Goal: Task Accomplishment & Management: Manage account settings

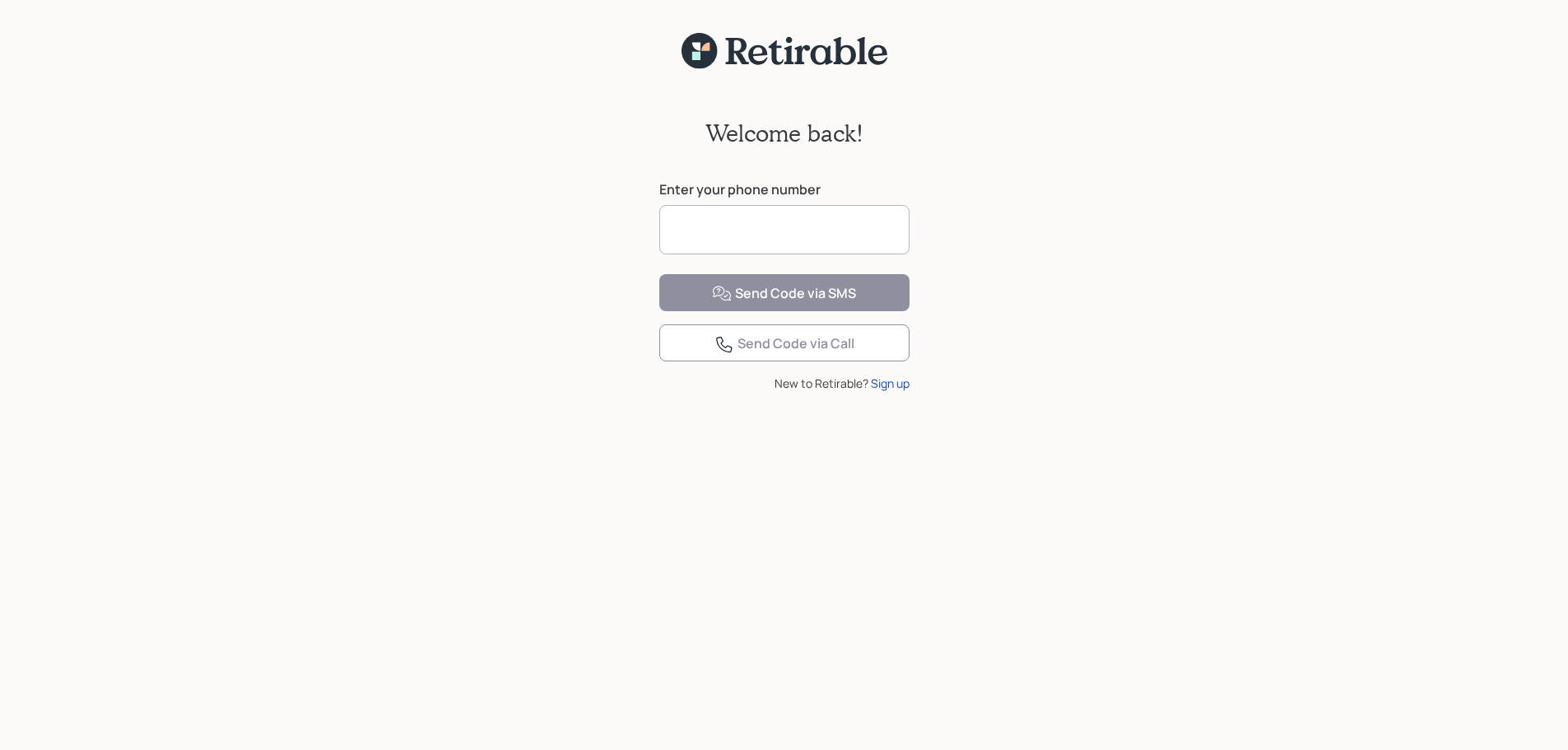
drag, startPoint x: 731, startPoint y: 220, endPoint x: 722, endPoint y: 202, distance: 20.1
click at [729, 216] on input at bounding box center [784, 230] width 250 height 50
type input "**********"
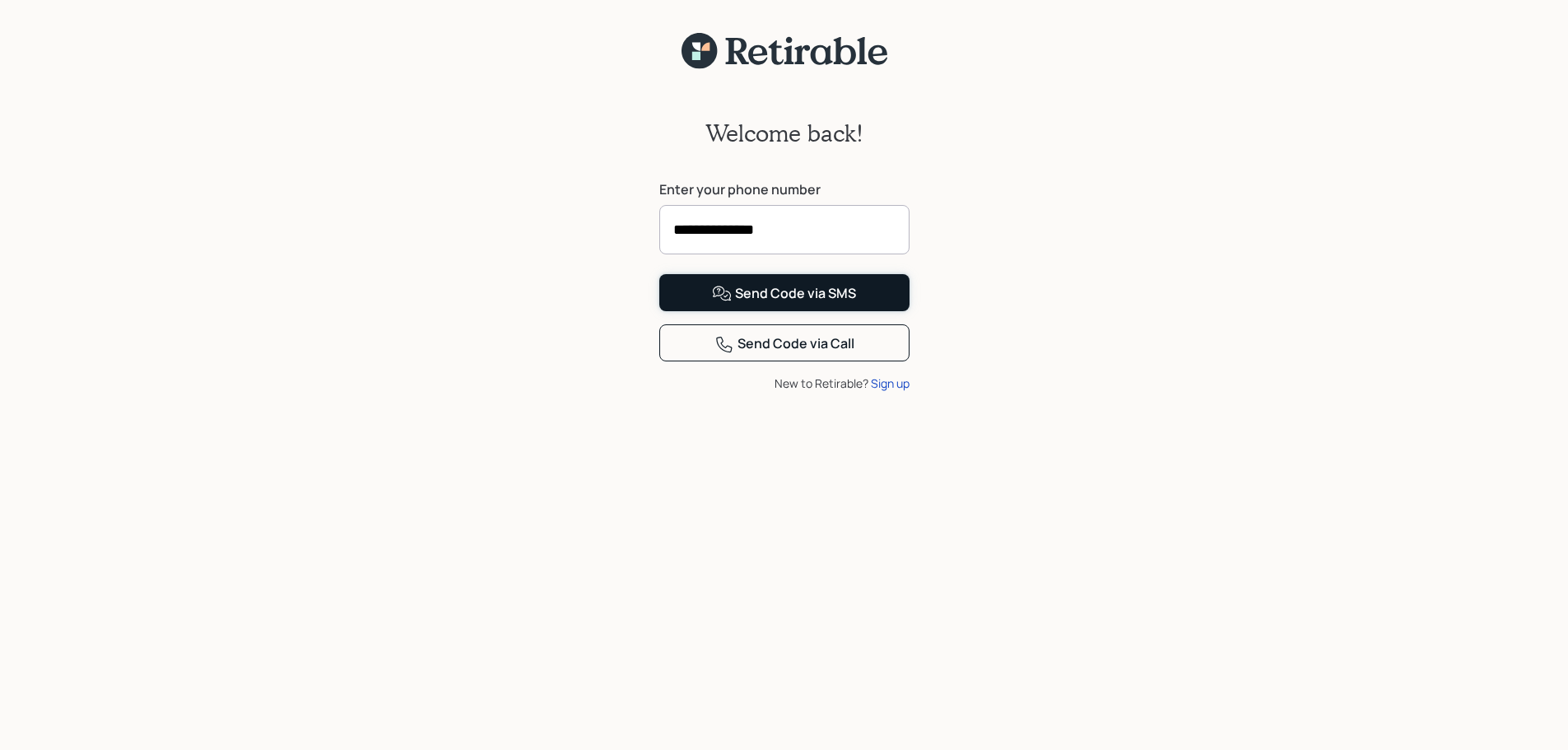
click at [770, 304] on div "Send Code via SMS" at bounding box center [784, 294] width 144 height 20
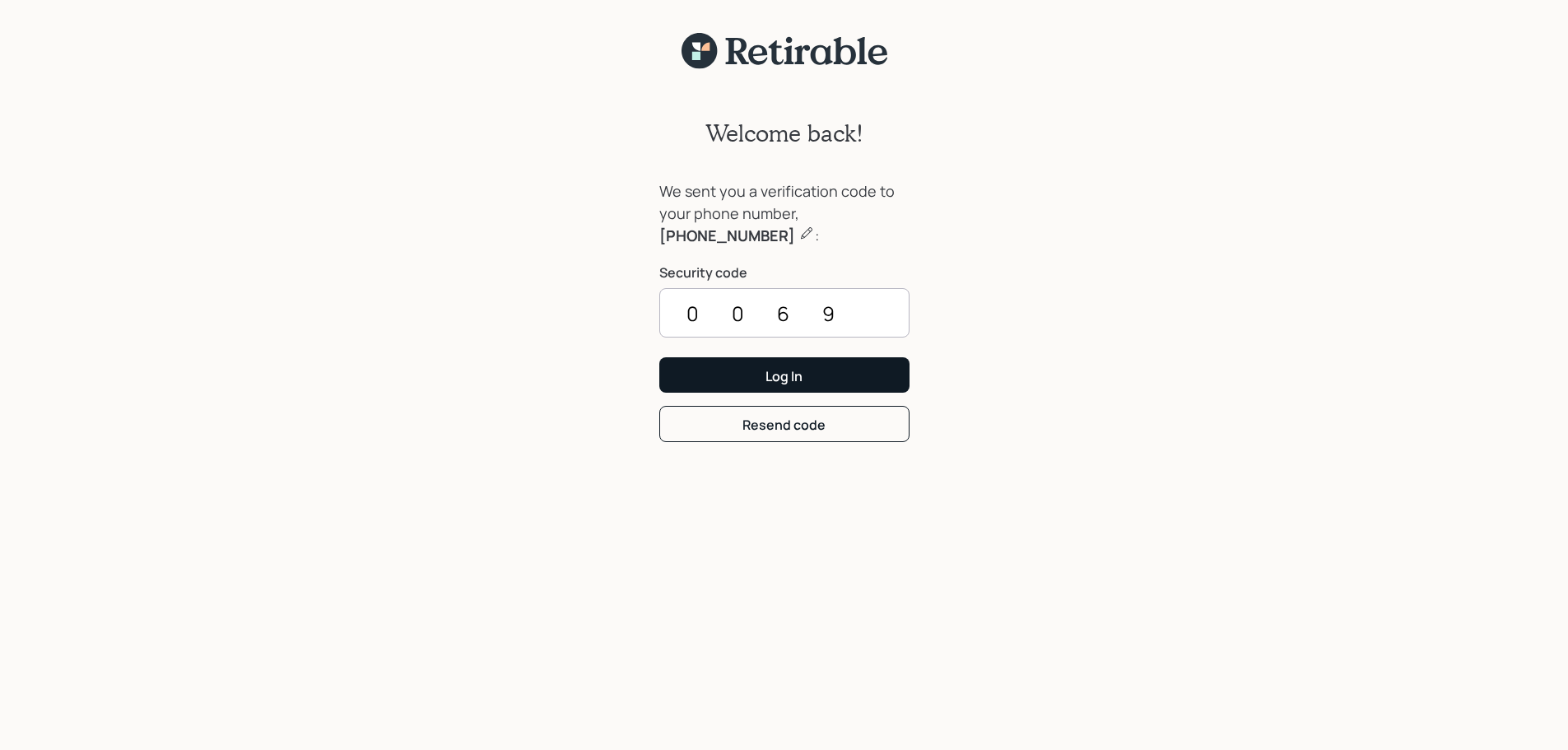
type input "0069"
click at [806, 371] on button "Log In" at bounding box center [784, 375] width 250 height 36
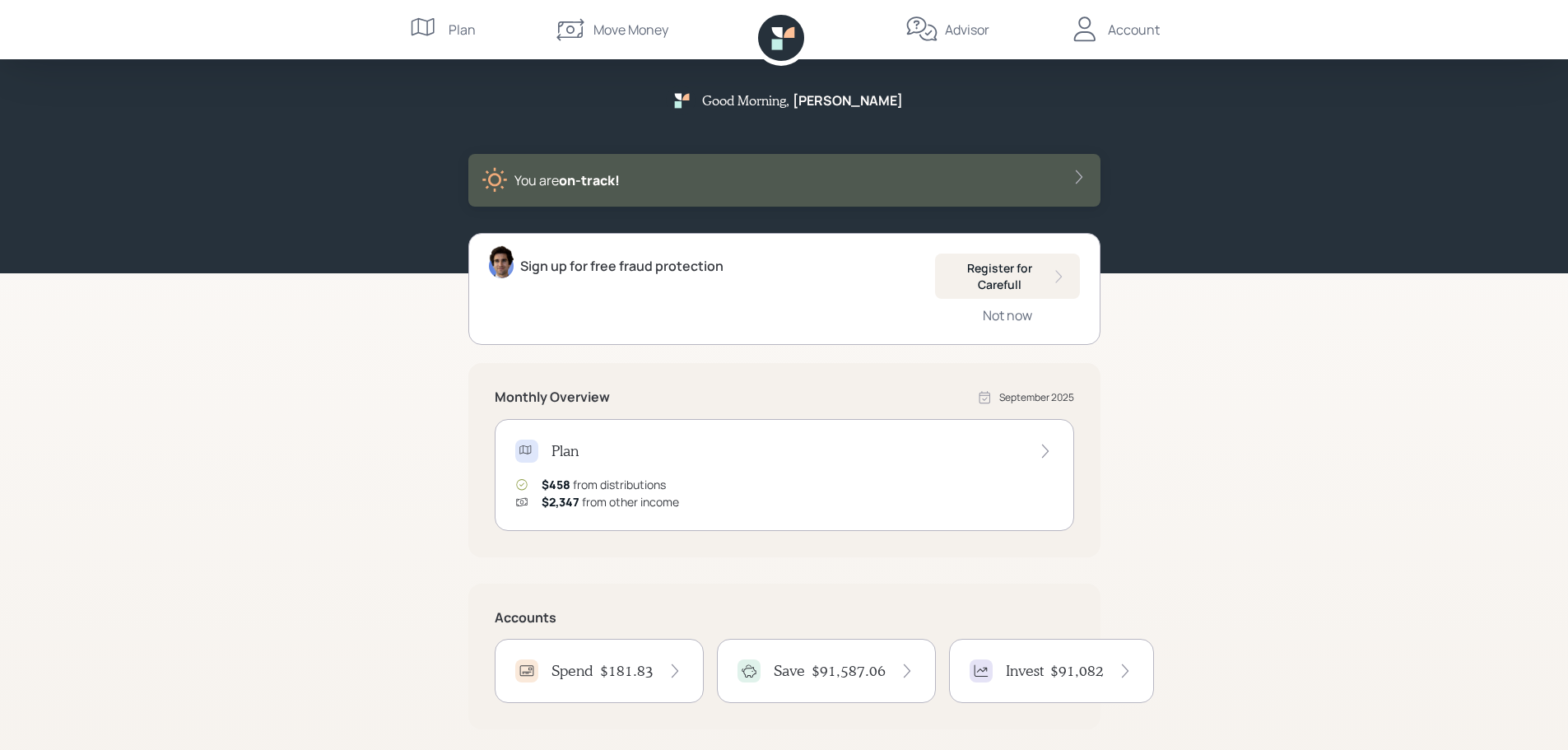
click at [1068, 669] on h4 "$91,082" at bounding box center [1077, 672] width 54 height 18
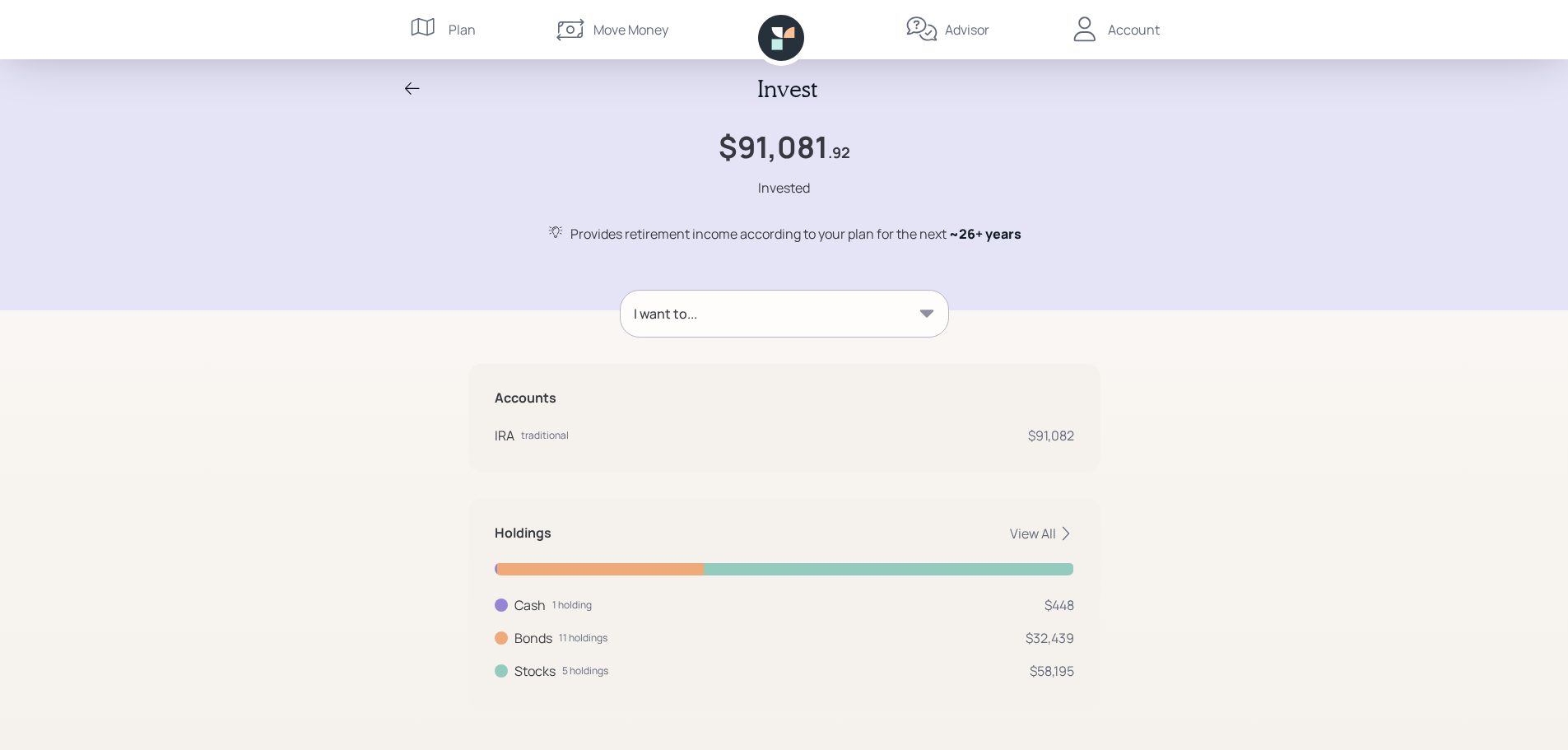
scroll to position [14, 0]
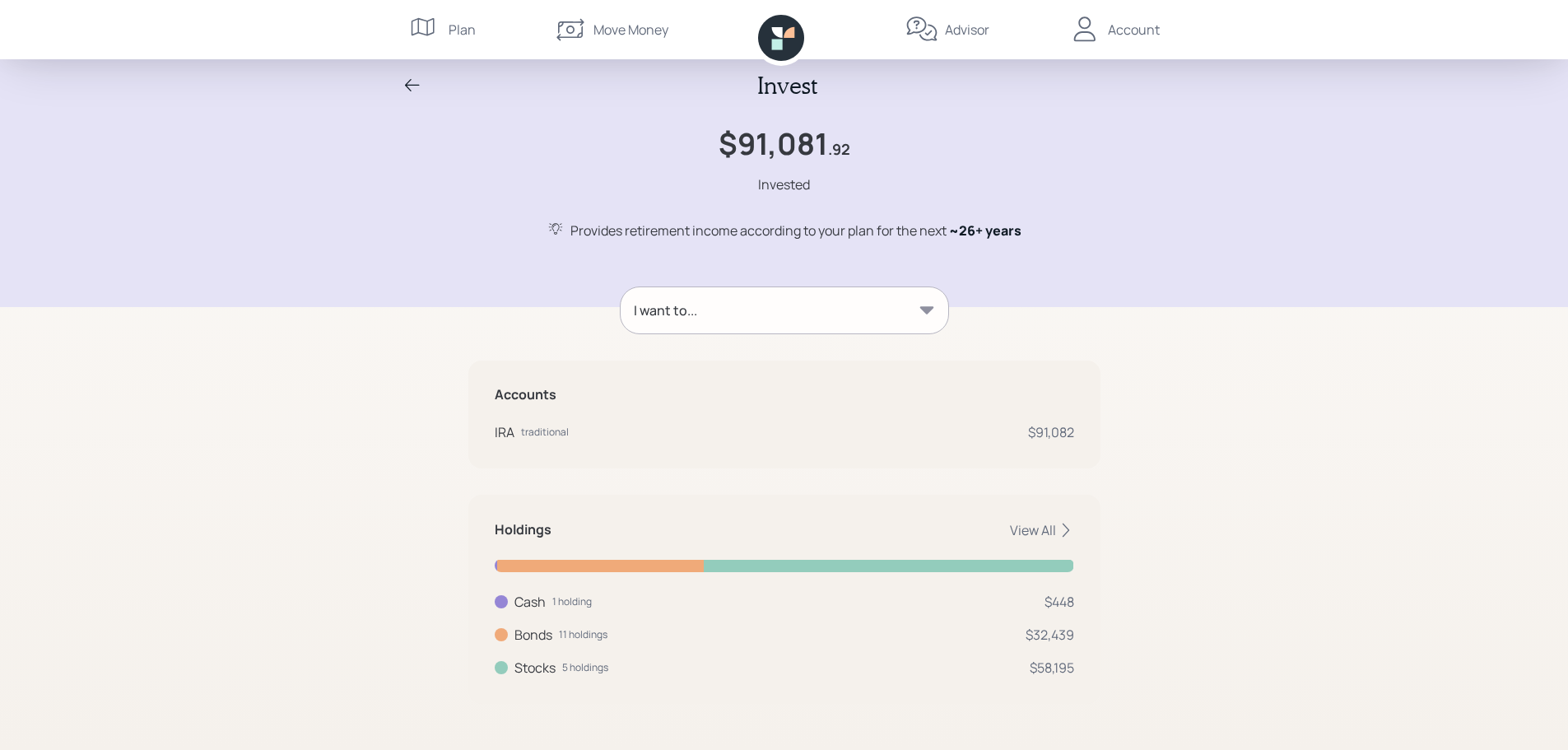
click at [1110, 29] on div "Account" at bounding box center [1134, 30] width 52 height 20
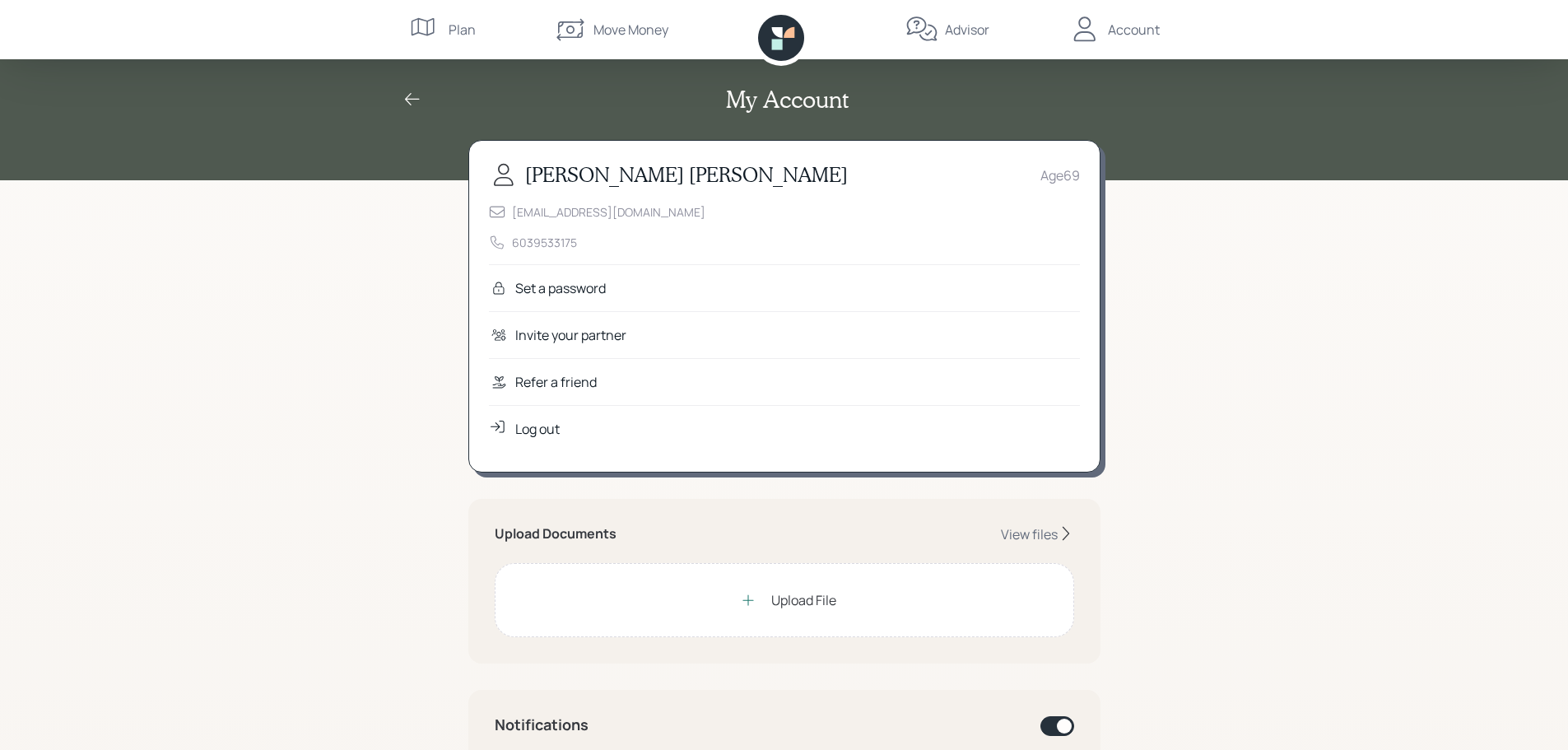
click at [536, 425] on div "Log out" at bounding box center [538, 429] width 45 height 20
